Goal: Information Seeking & Learning: Learn about a topic

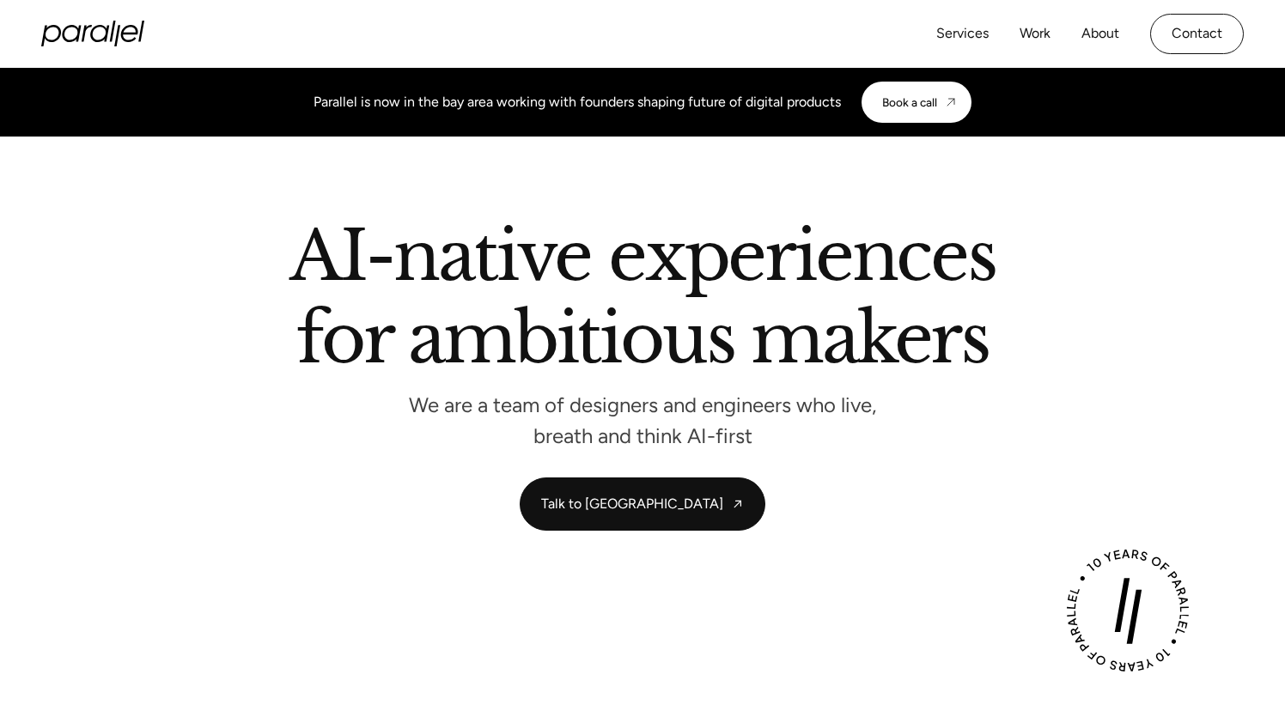
click at [1124, 29] on div "Services Work About Careers Contact" at bounding box center [1090, 34] width 308 height 40
click at [1097, 29] on link "About" at bounding box center [1100, 33] width 38 height 25
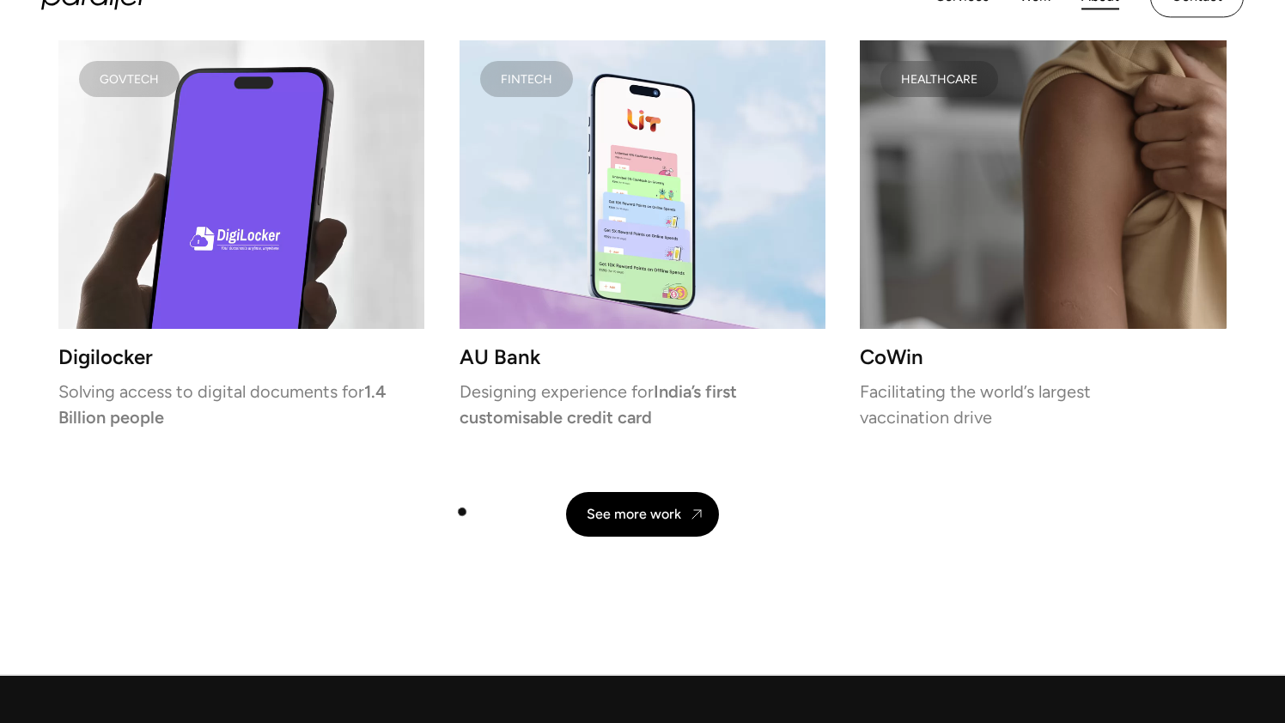
scroll to position [3585, 0]
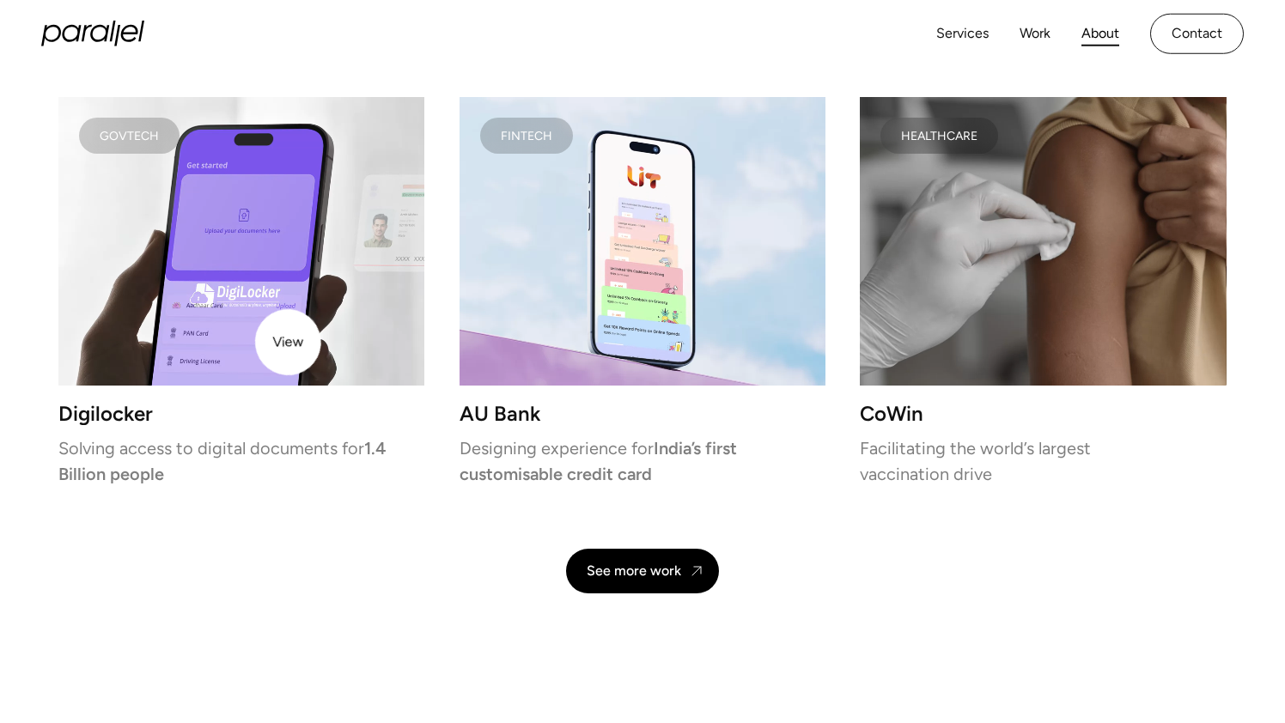
click at [287, 341] on video at bounding box center [241, 241] width 366 height 289
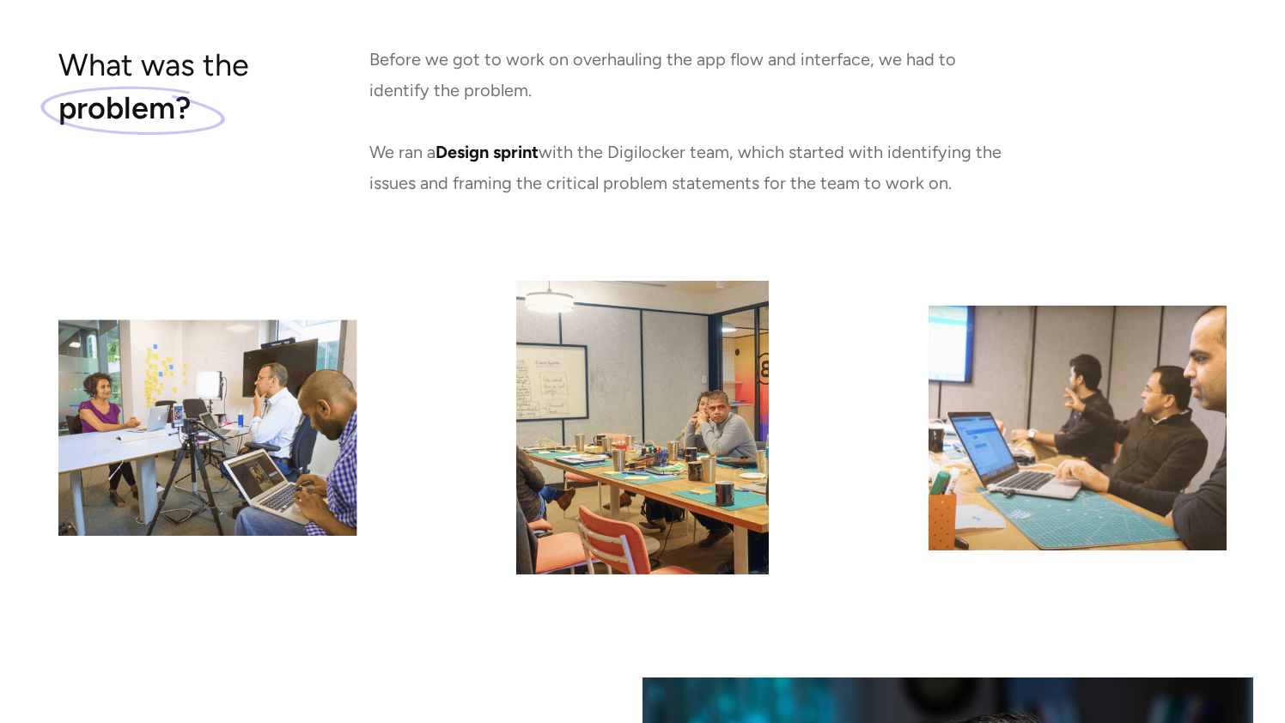
scroll to position [1676, 0]
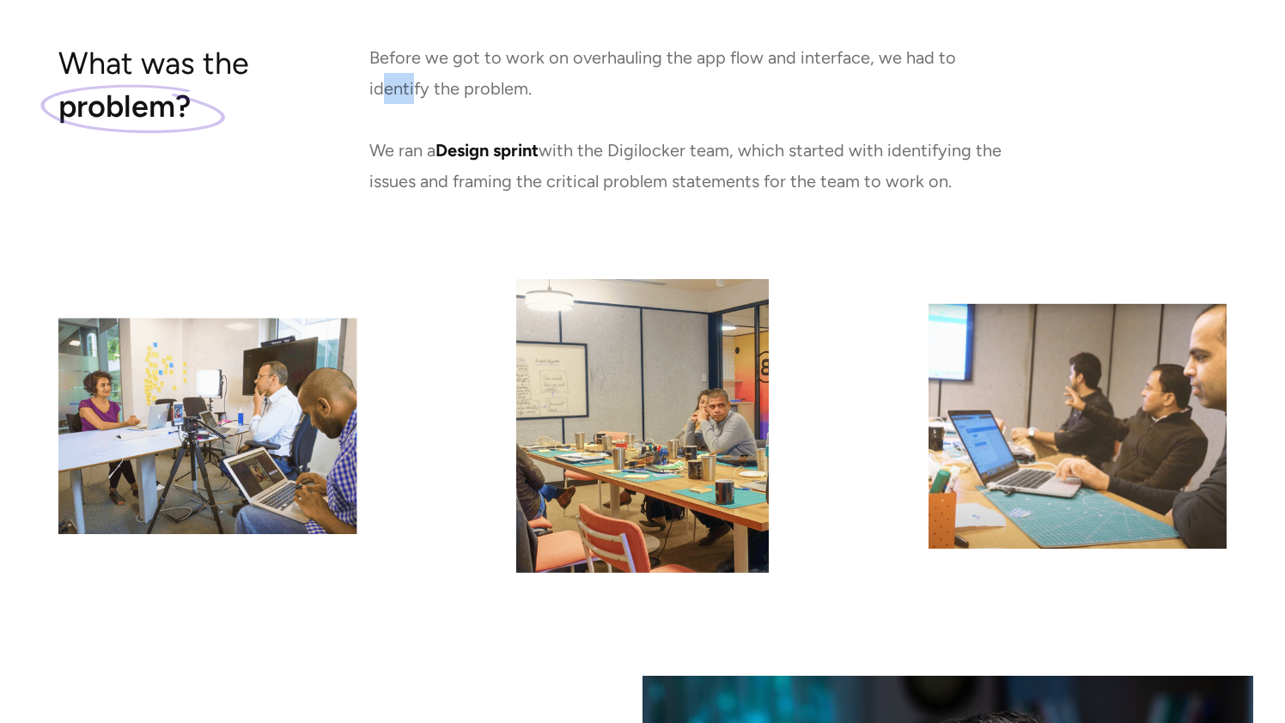
drag, startPoint x: 383, startPoint y: 93, endPoint x: 411, endPoint y: 101, distance: 28.8
click at [411, 101] on p "Before we got to work on overhauling the app flow and interface, we had to iden…" at bounding box center [689, 119] width 640 height 155
click at [413, 153] on p "Before we got to work on overhauling the app flow and interface, we had to iden…" at bounding box center [689, 119] width 640 height 155
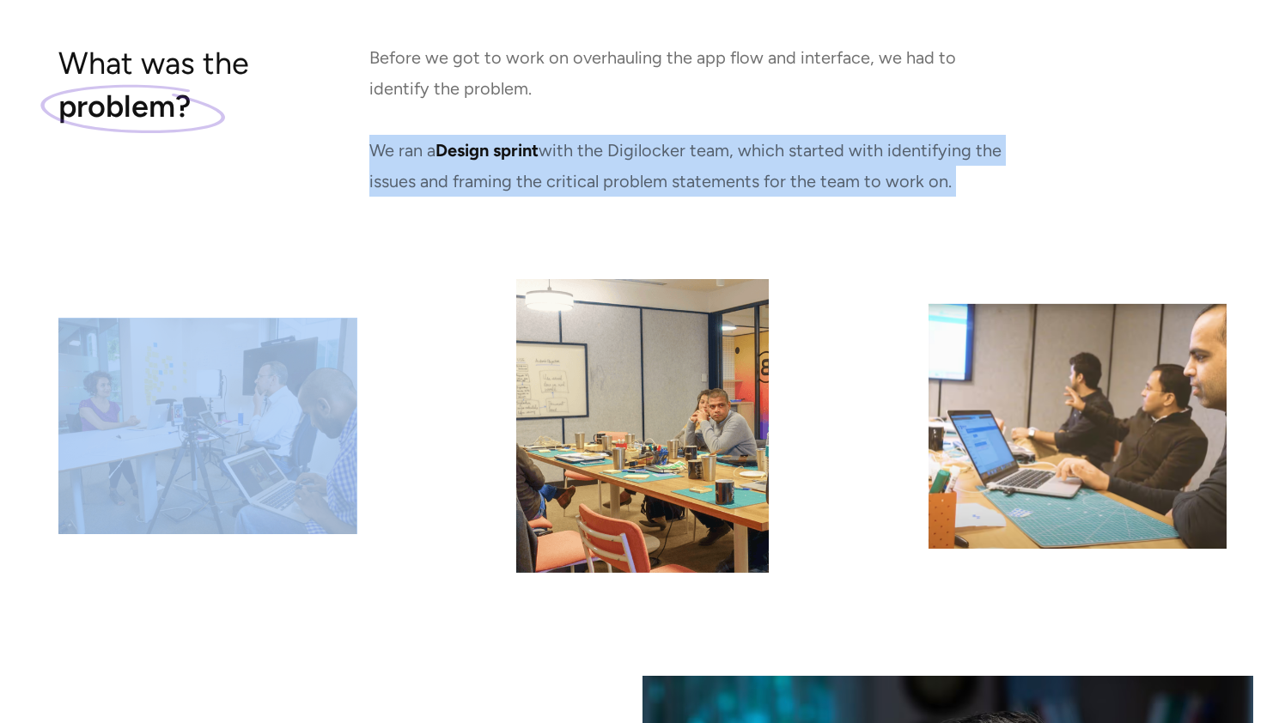
click at [413, 153] on p "Before we got to work on overhauling the app flow and interface, we had to iden…" at bounding box center [689, 119] width 640 height 155
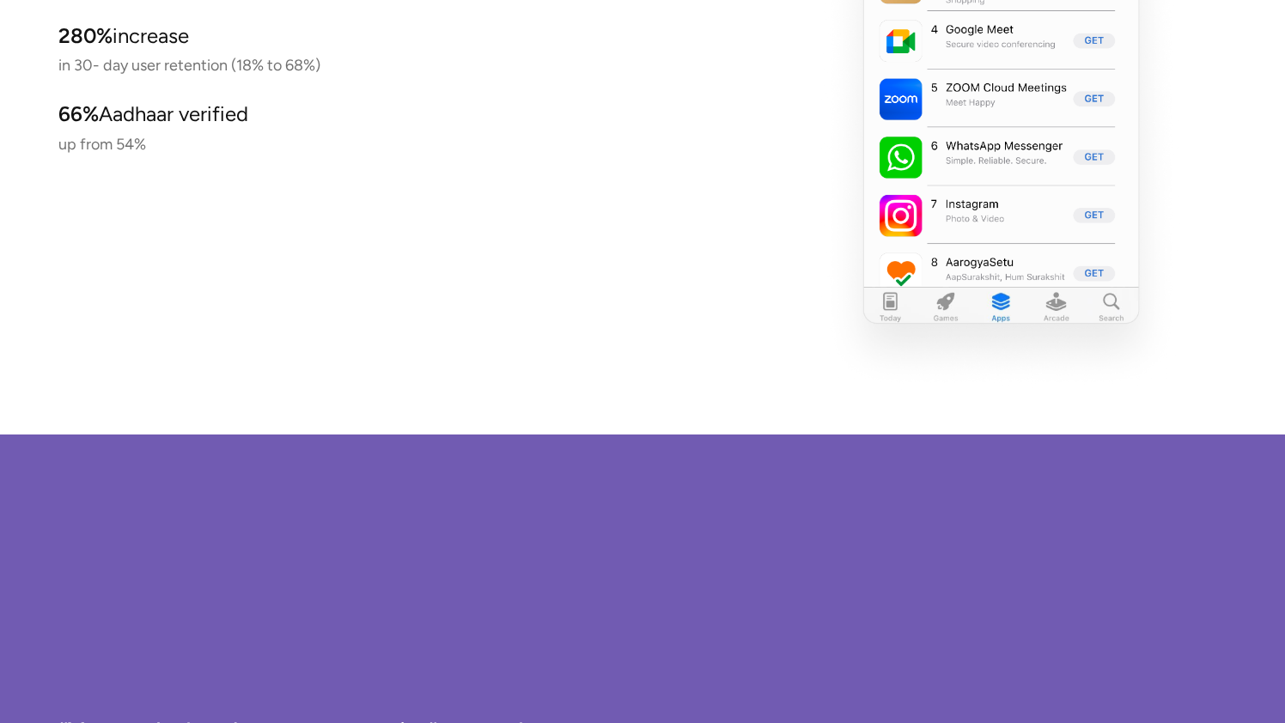
scroll to position [9737, 0]
